Goal: Task Accomplishment & Management: Complete application form

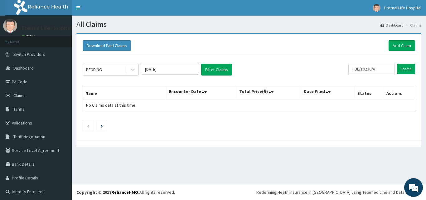
scroll to position [2, 0]
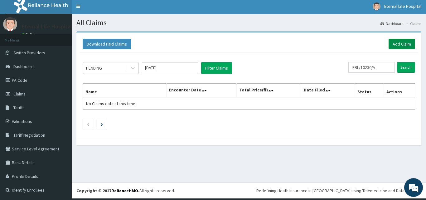
click at [389, 45] on link "Add Claim" at bounding box center [401, 44] width 26 height 11
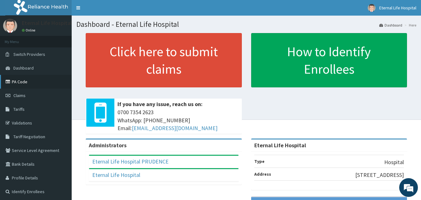
click at [36, 78] on link "PA Code" at bounding box center [36, 82] width 72 height 14
